Goal: Task Accomplishment & Management: Manage account settings

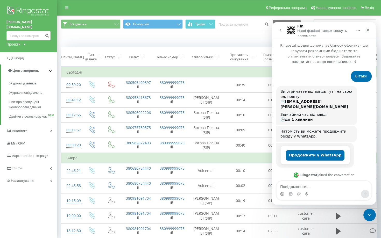
scroll to position [735, 0]
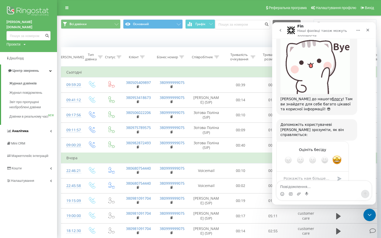
click at [25, 131] on span "Аналiтика" at bounding box center [20, 131] width 17 height 4
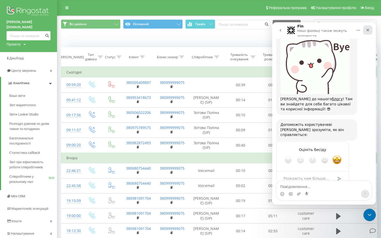
click at [370, 31] on icon "Закрити" at bounding box center [368, 30] width 4 height 4
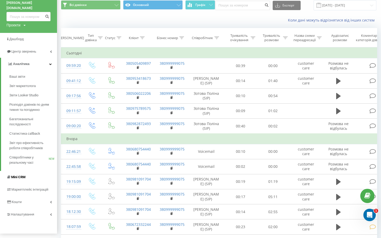
scroll to position [24, 0]
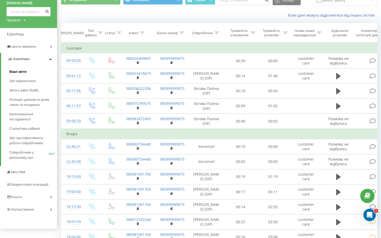
click at [22, 69] on span "Ваші звіти" at bounding box center [17, 71] width 17 height 5
click at [25, 207] on span "Налаштування" at bounding box center [20, 209] width 29 height 5
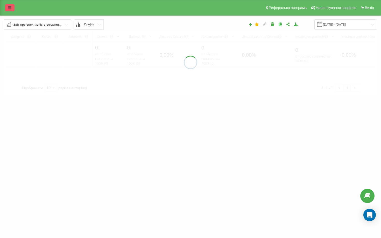
click at [11, 7] on icon at bounding box center [9, 8] width 3 height 4
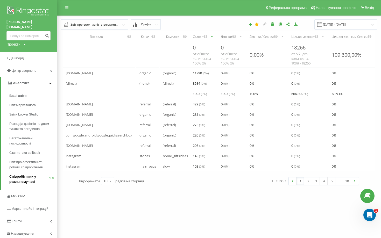
scroll to position [10, 0]
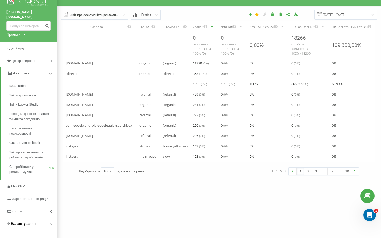
click at [27, 222] on span "Налаштування" at bounding box center [23, 224] width 25 height 4
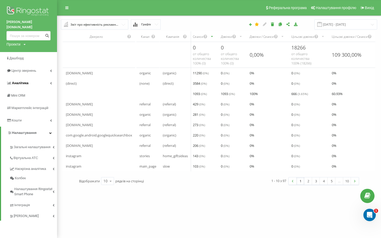
click at [26, 81] on span "Аналiтика" at bounding box center [20, 83] width 17 height 4
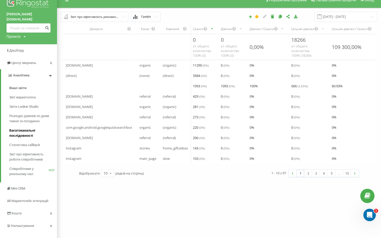
scroll to position [10, 0]
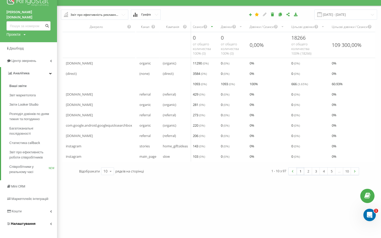
click at [22, 222] on span "Налаштування" at bounding box center [23, 224] width 25 height 4
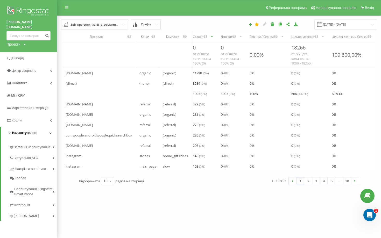
scroll to position [0, 0]
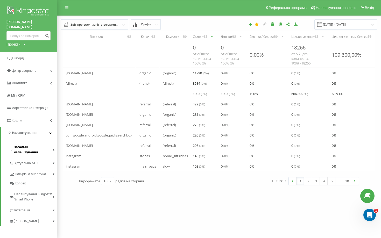
click at [35, 145] on span "Загальні налаштування" at bounding box center [33, 150] width 39 height 10
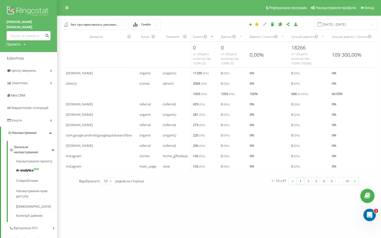
click at [33, 168] on span "AI analytics" at bounding box center [25, 170] width 18 height 5
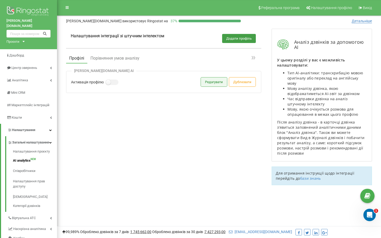
click at [209, 82] on button "Редагувати" at bounding box center [214, 82] width 26 height 9
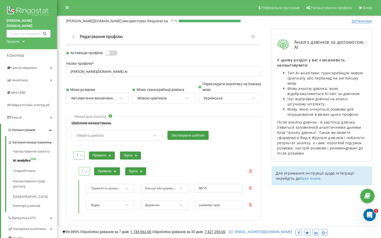
click at [109, 51] on label at bounding box center [107, 50] width 4 height 1
click at [0, 0] on input "Активація профілю" at bounding box center [0, 0] width 0 height 0
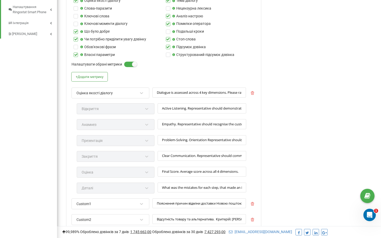
scroll to position [474, 0]
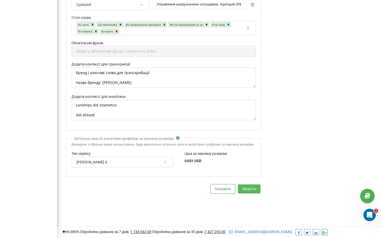
click at [247, 192] on button "Зберегти" at bounding box center [249, 189] width 23 height 9
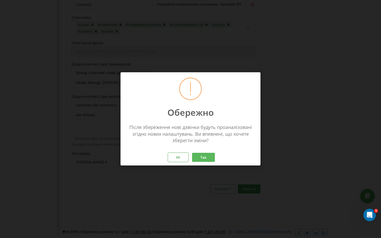
click at [202, 157] on button "Так" at bounding box center [203, 157] width 23 height 9
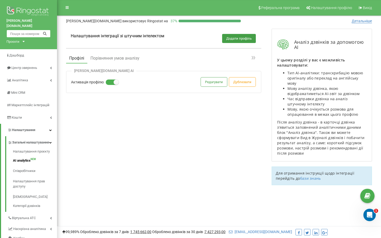
click at [25, 30] on input "text" at bounding box center [28, 34] width 44 height 8
click at [22, 31] on input "text" at bounding box center [28, 34] width 44 height 8
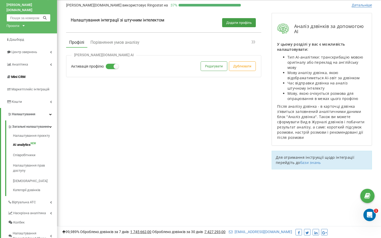
scroll to position [16, 0]
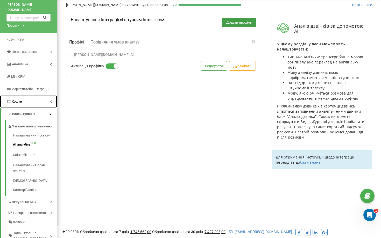
click at [16, 99] on span "Кошти" at bounding box center [14, 101] width 16 height 5
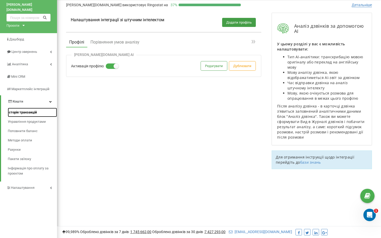
click at [23, 110] on span "Історія транзакцій" at bounding box center [22, 112] width 29 height 5
click at [18, 110] on span "Історія транзакцій" at bounding box center [22, 112] width 29 height 5
click at [19, 119] on span "Управління продуктами" at bounding box center [26, 121] width 37 height 5
click at [18, 110] on span "Історія транзакцій" at bounding box center [22, 112] width 29 height 5
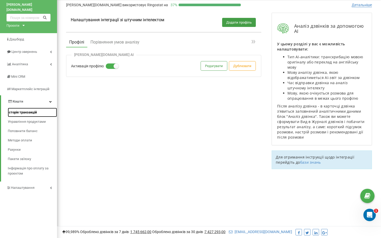
click at [18, 110] on span "Історія транзакцій" at bounding box center [22, 112] width 29 height 5
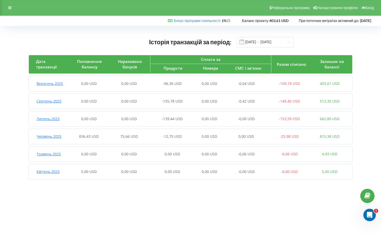
click at [50, 84] on span "Вересень , 2025" at bounding box center [50, 83] width 26 height 5
